Goal: Information Seeking & Learning: Learn about a topic

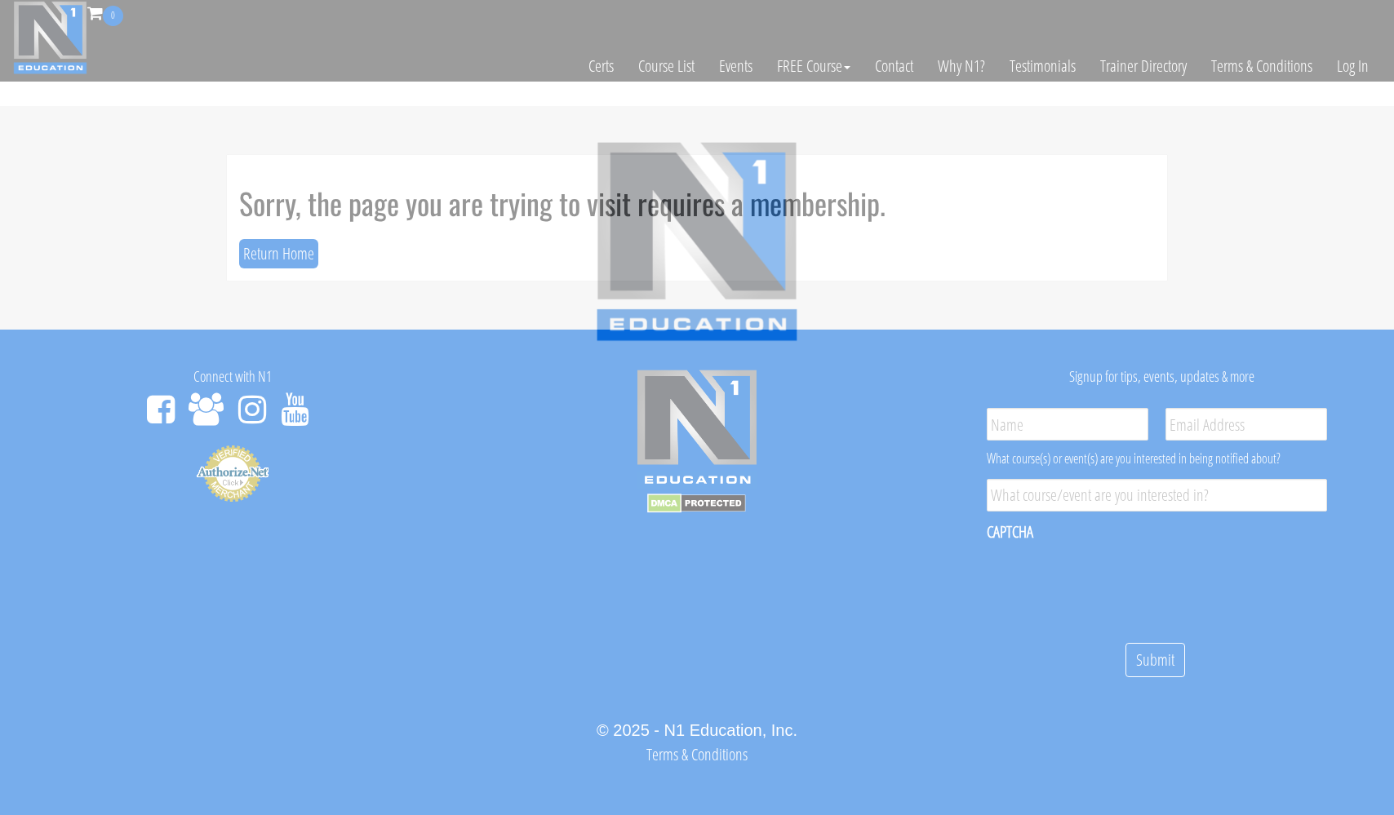
scroll to position [9, 0]
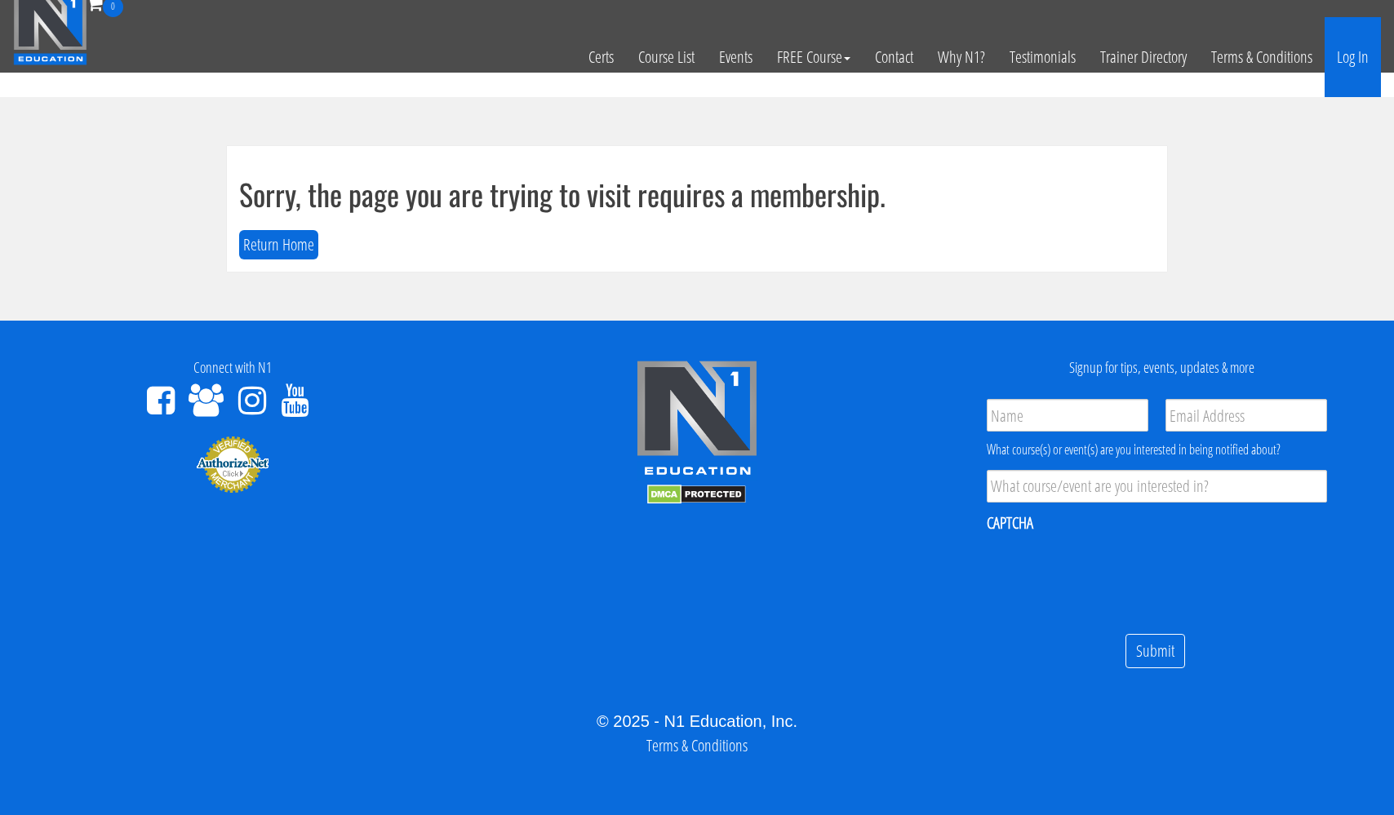
click at [1351, 56] on link "Log In" at bounding box center [1353, 57] width 56 height 80
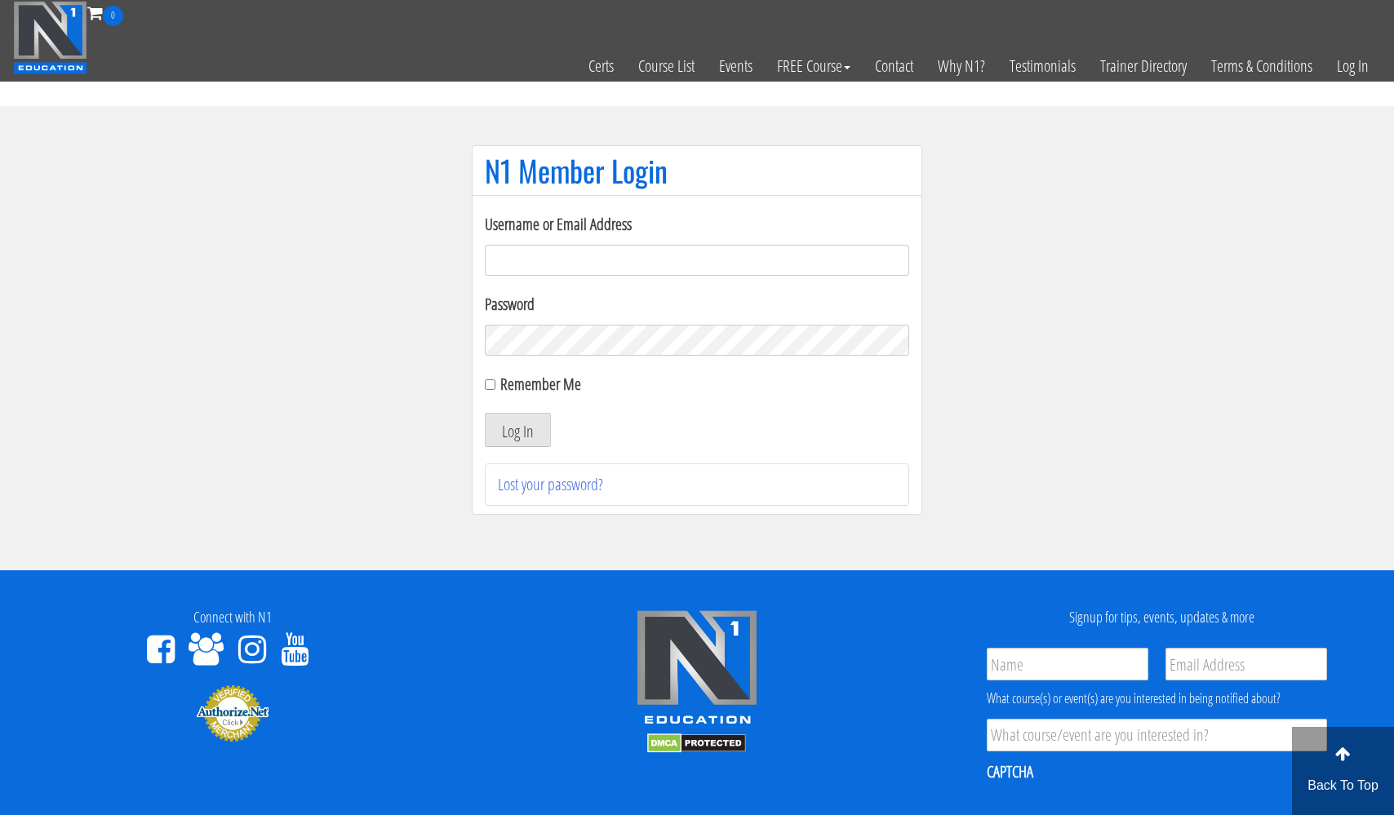
type input "usmcfit93@gmail.com"
click at [517, 430] on button "Log In" at bounding box center [518, 430] width 66 height 34
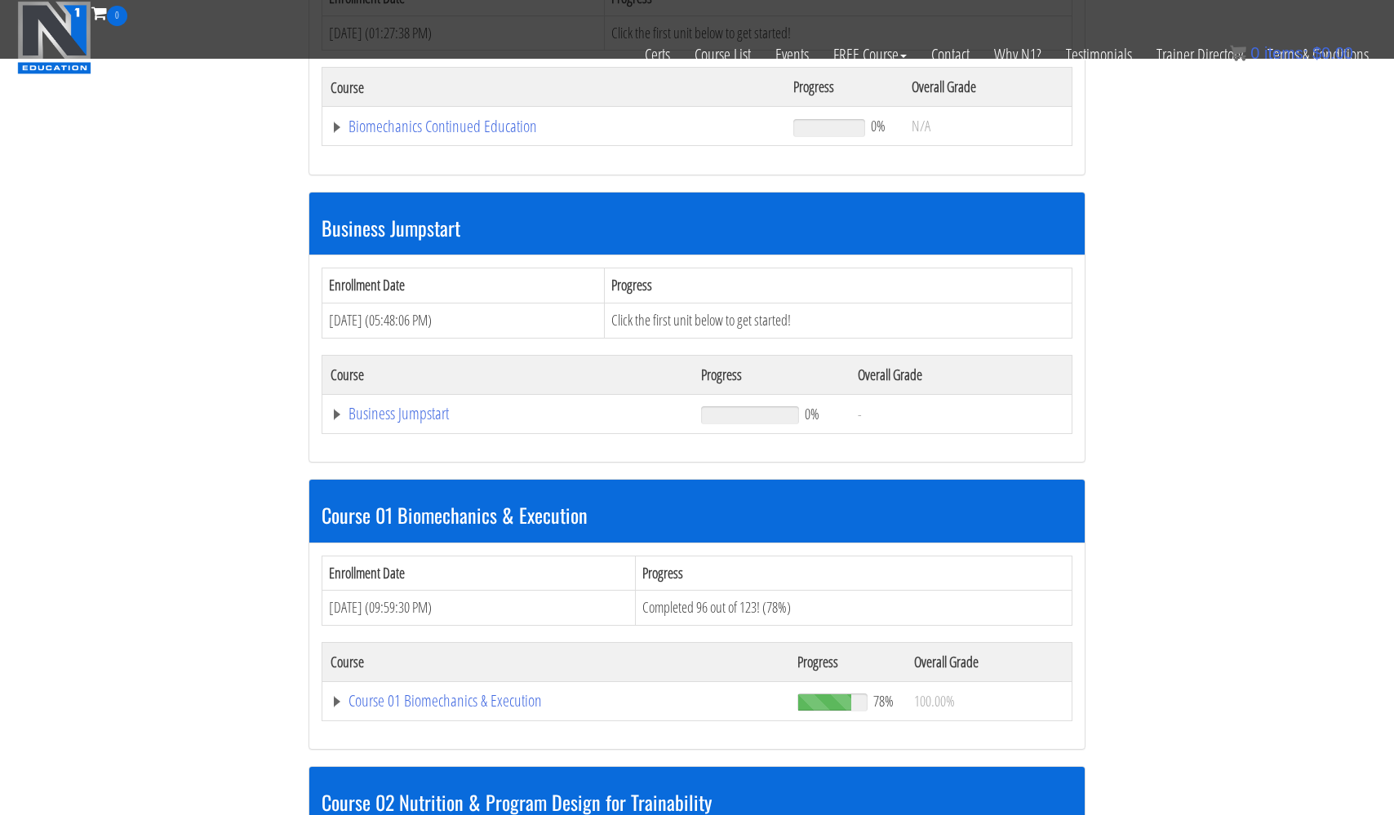
scroll to position [342, 0]
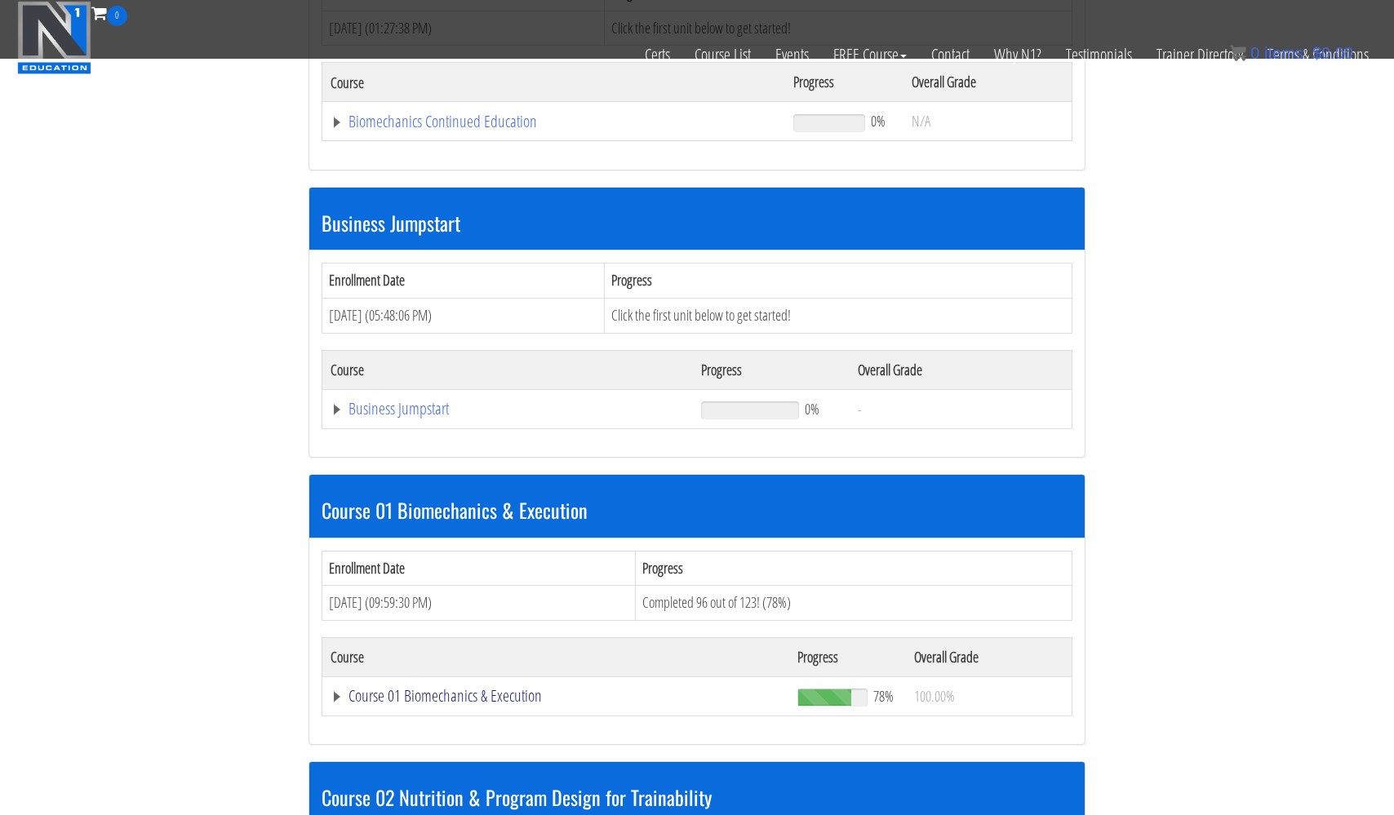
click at [424, 130] on link "Course 01 Biomechanics & Execution" at bounding box center [554, 121] width 446 height 16
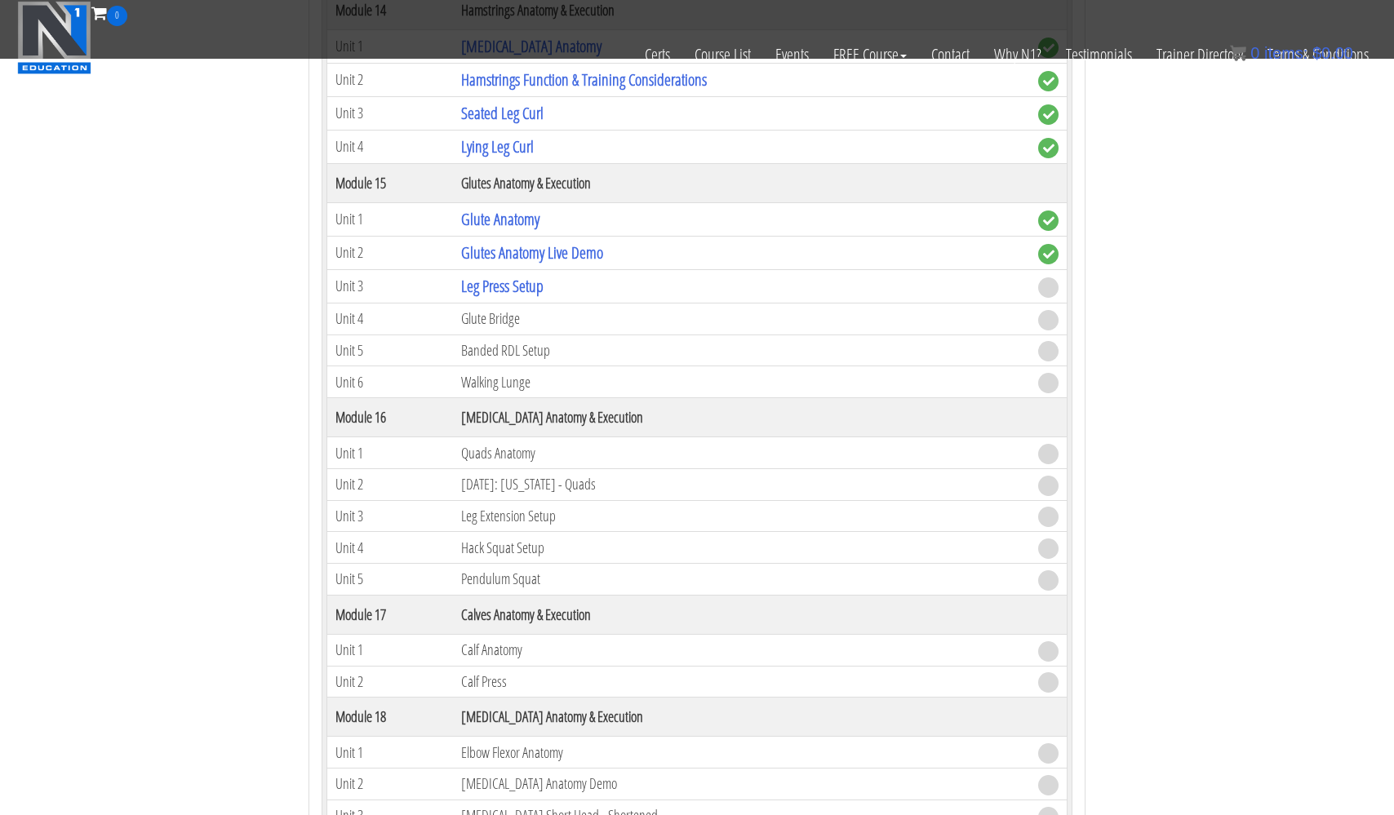
scroll to position [4620, 0]
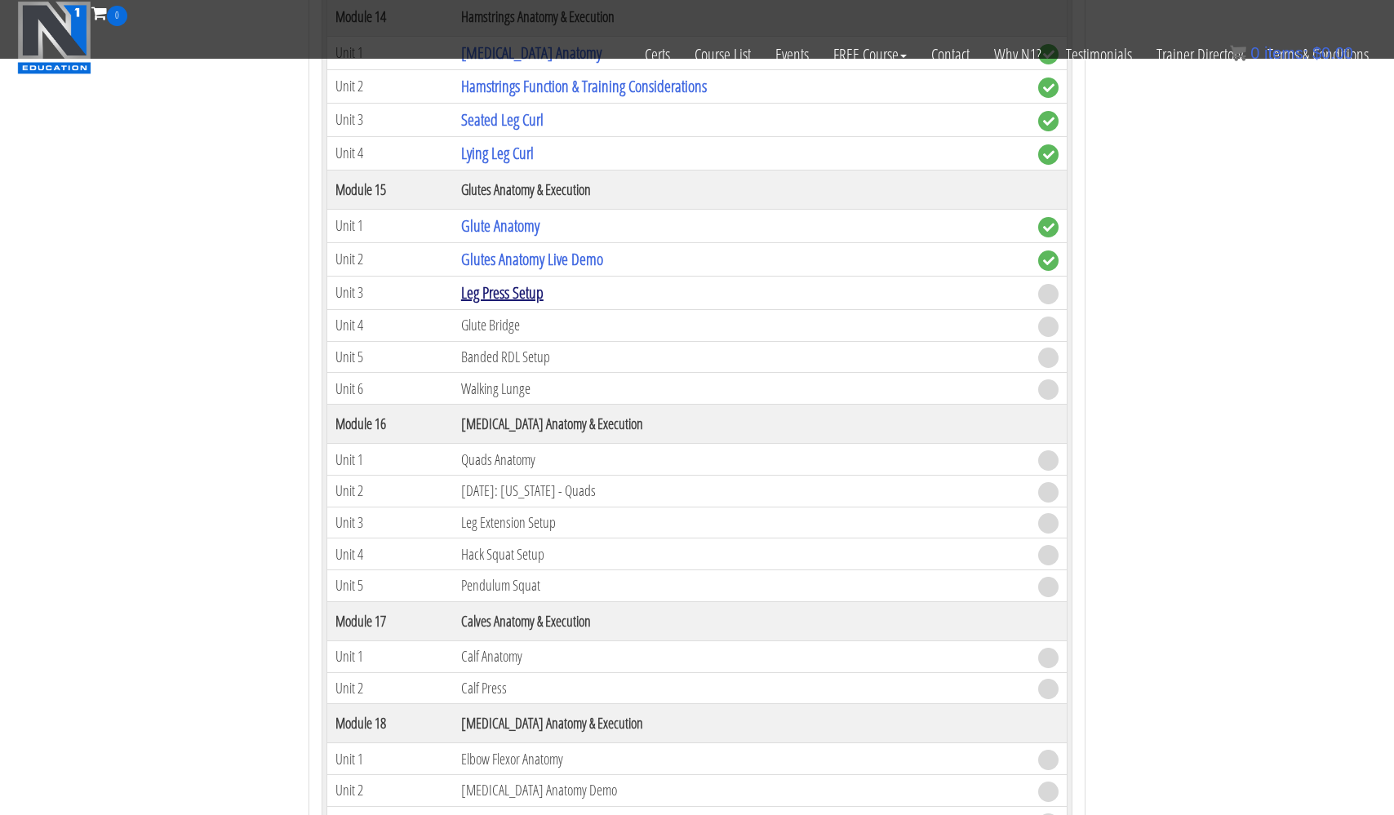
click at [514, 291] on link "Leg Press Setup" at bounding box center [502, 293] width 82 height 22
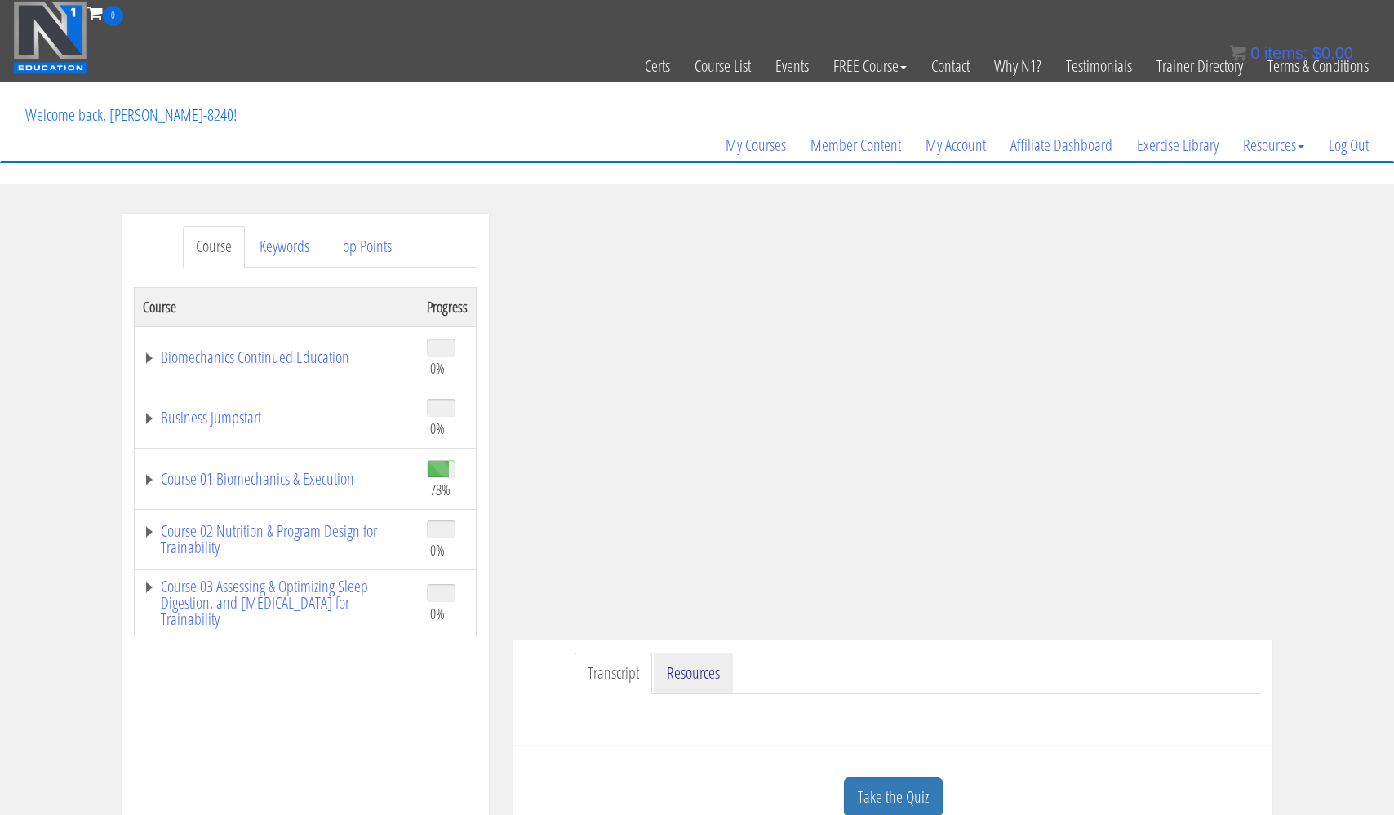
click at [681, 668] on link "Resources" at bounding box center [693, 674] width 79 height 42
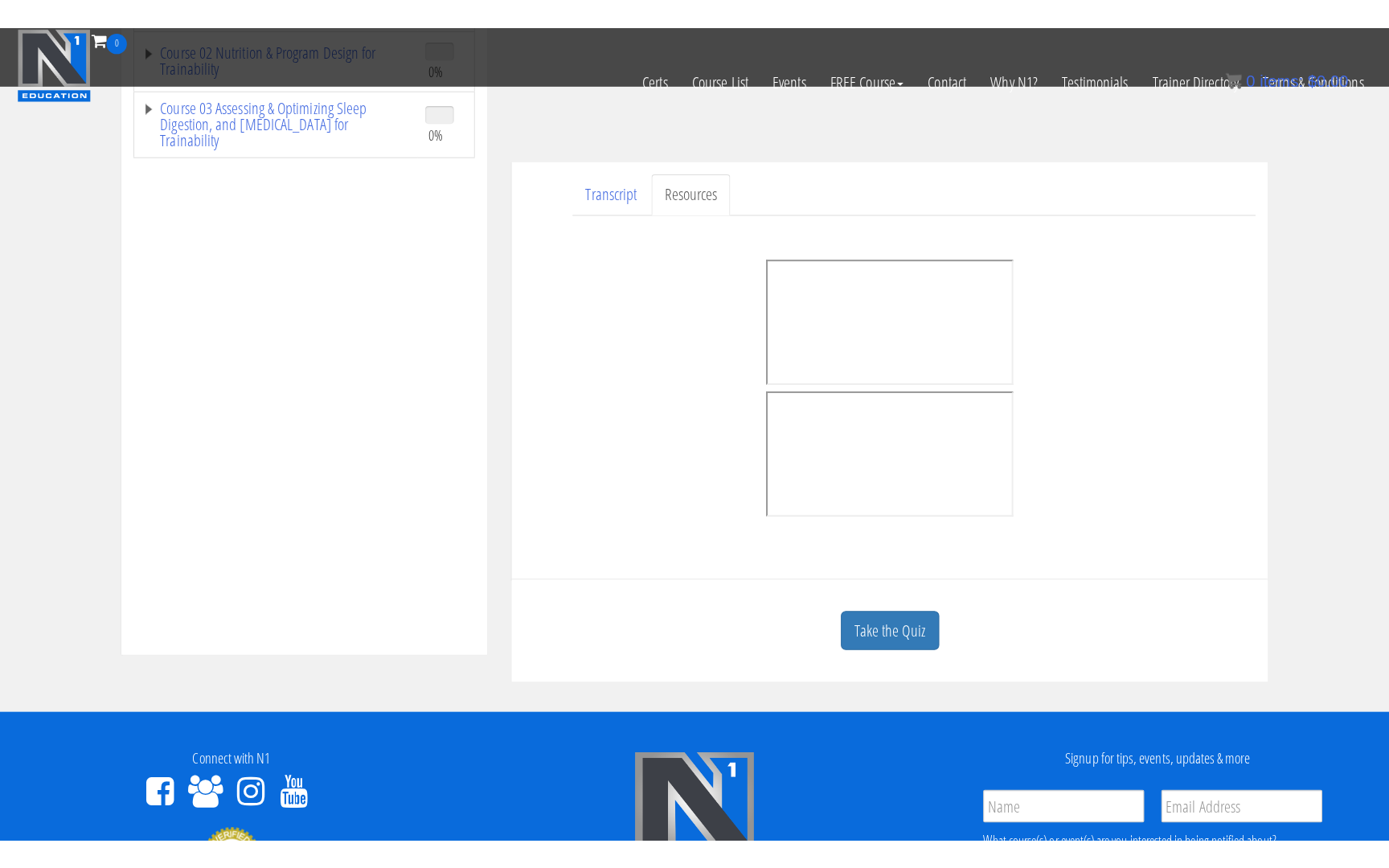
scroll to position [439, 0]
